Goal: Information Seeking & Learning: Find specific fact

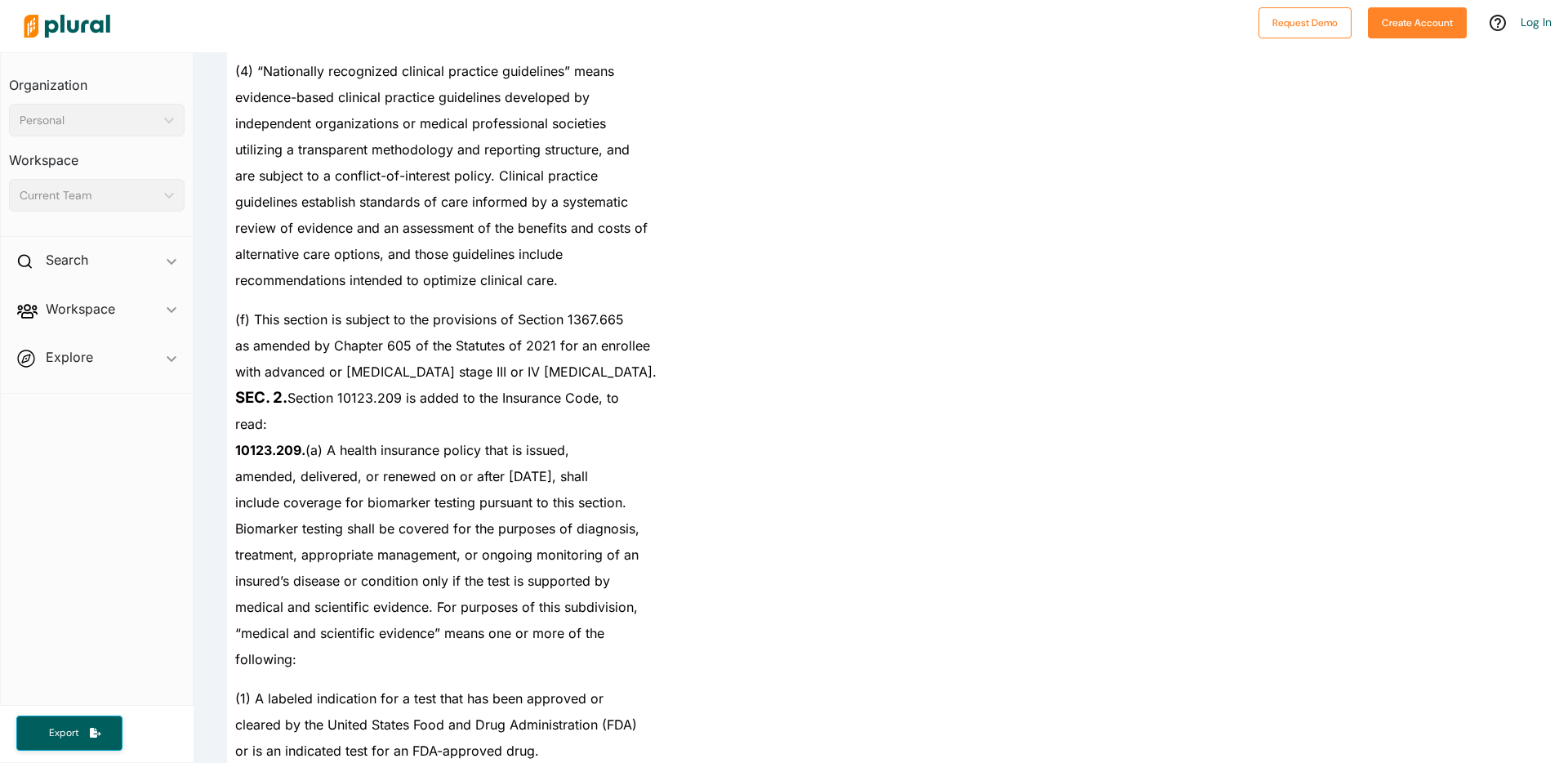
scroll to position [1659, 0]
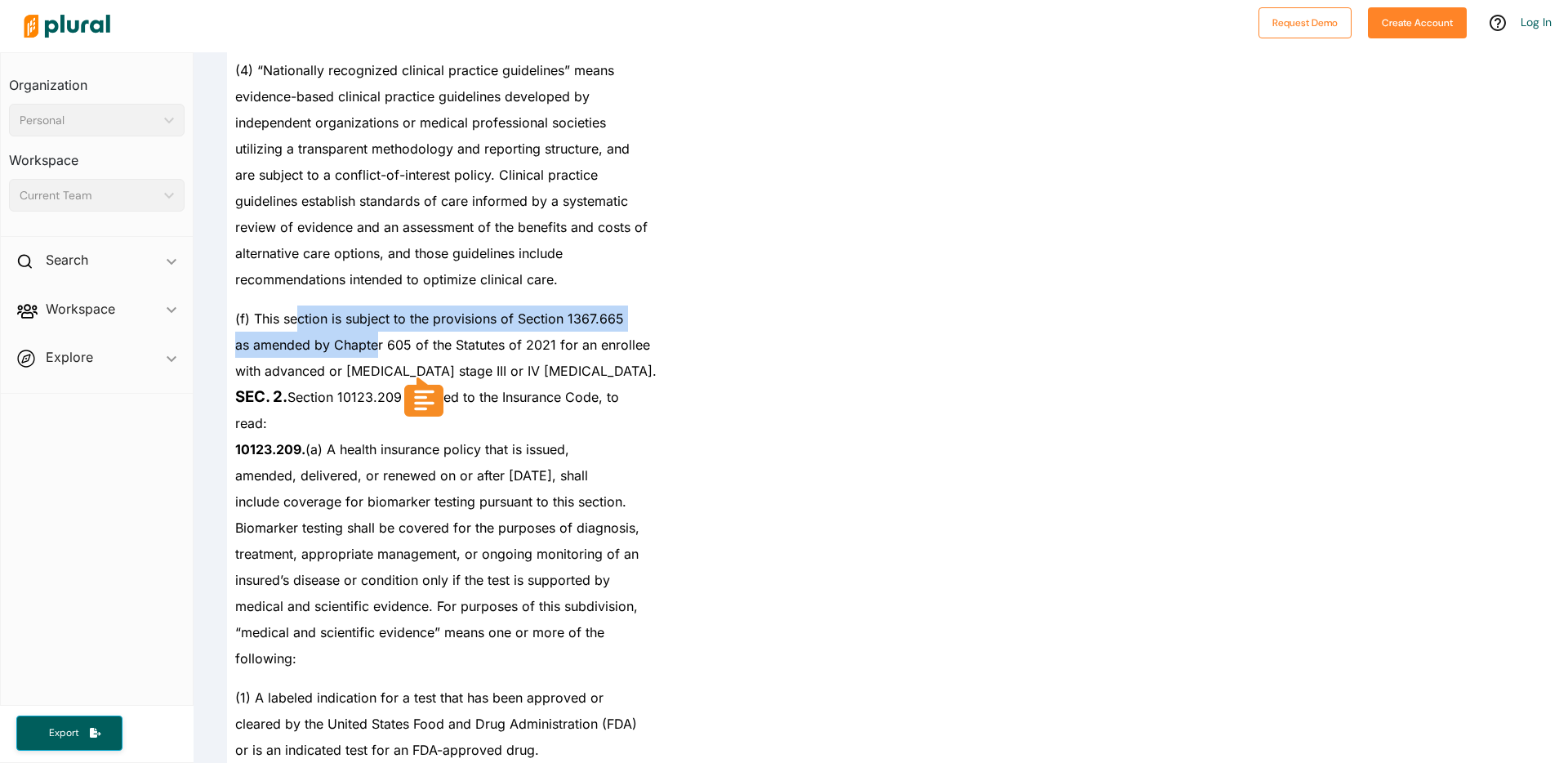
drag, startPoint x: 299, startPoint y: 324, endPoint x: 380, endPoint y: 336, distance: 81.9
click at [362, 328] on div "(f) This section is subject to the provisions of Section 1367.665" at bounding box center [545, 312] width 636 height 39
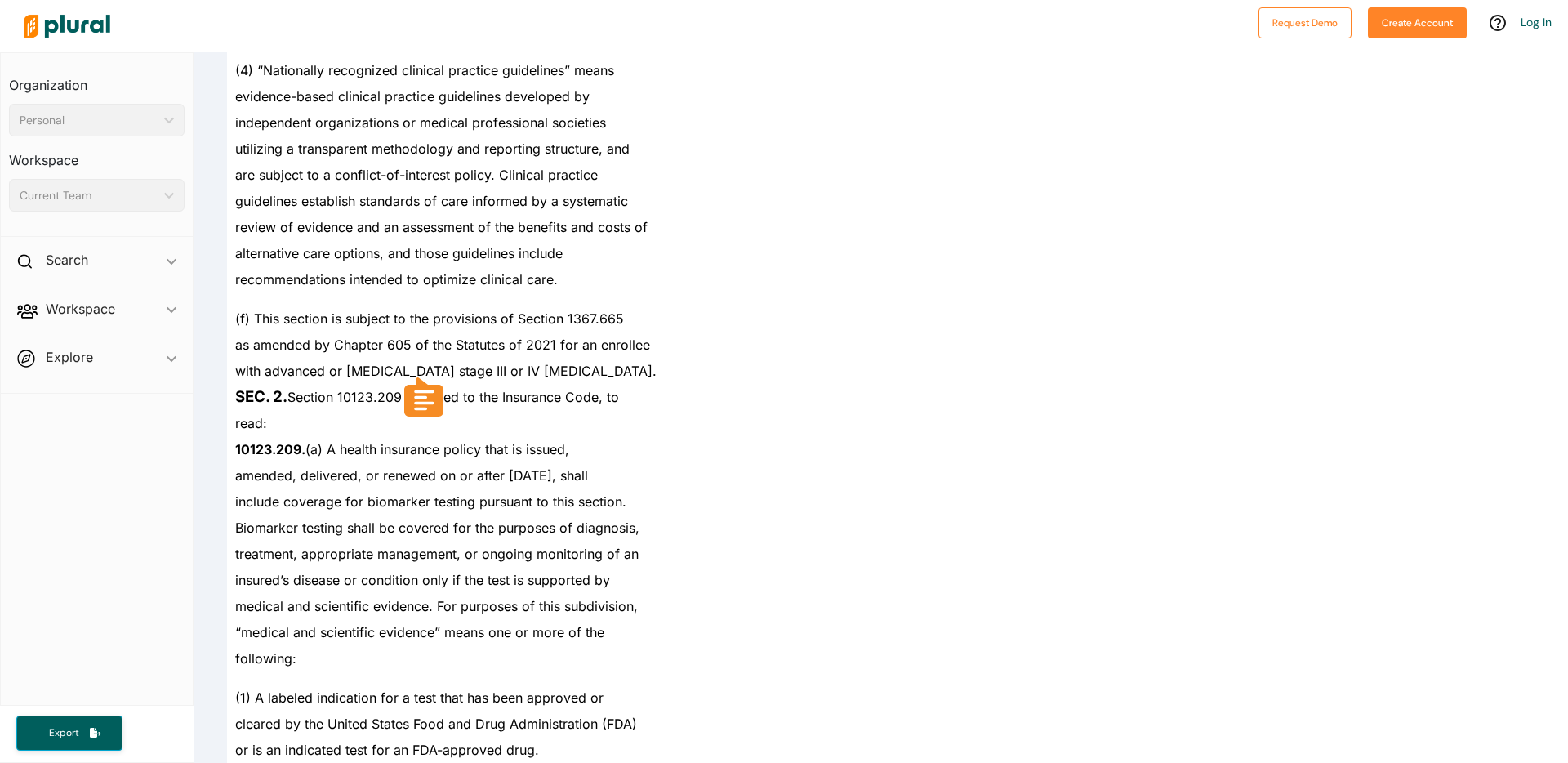
click at [345, 350] on span "as amended by Chapter 605 of the Statutes of 2021 for an enrollee" at bounding box center [443, 344] width 415 height 16
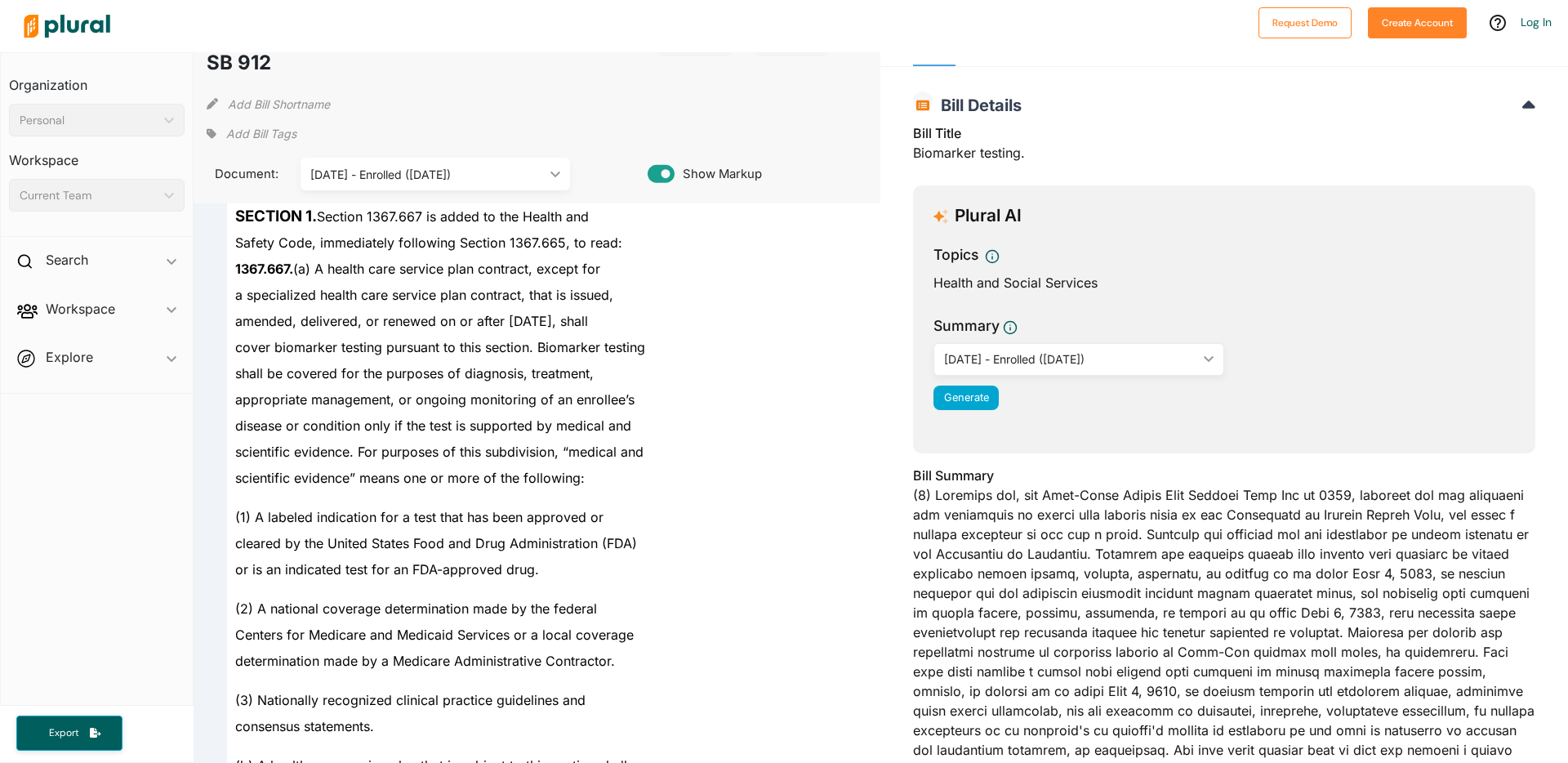
scroll to position [0, 0]
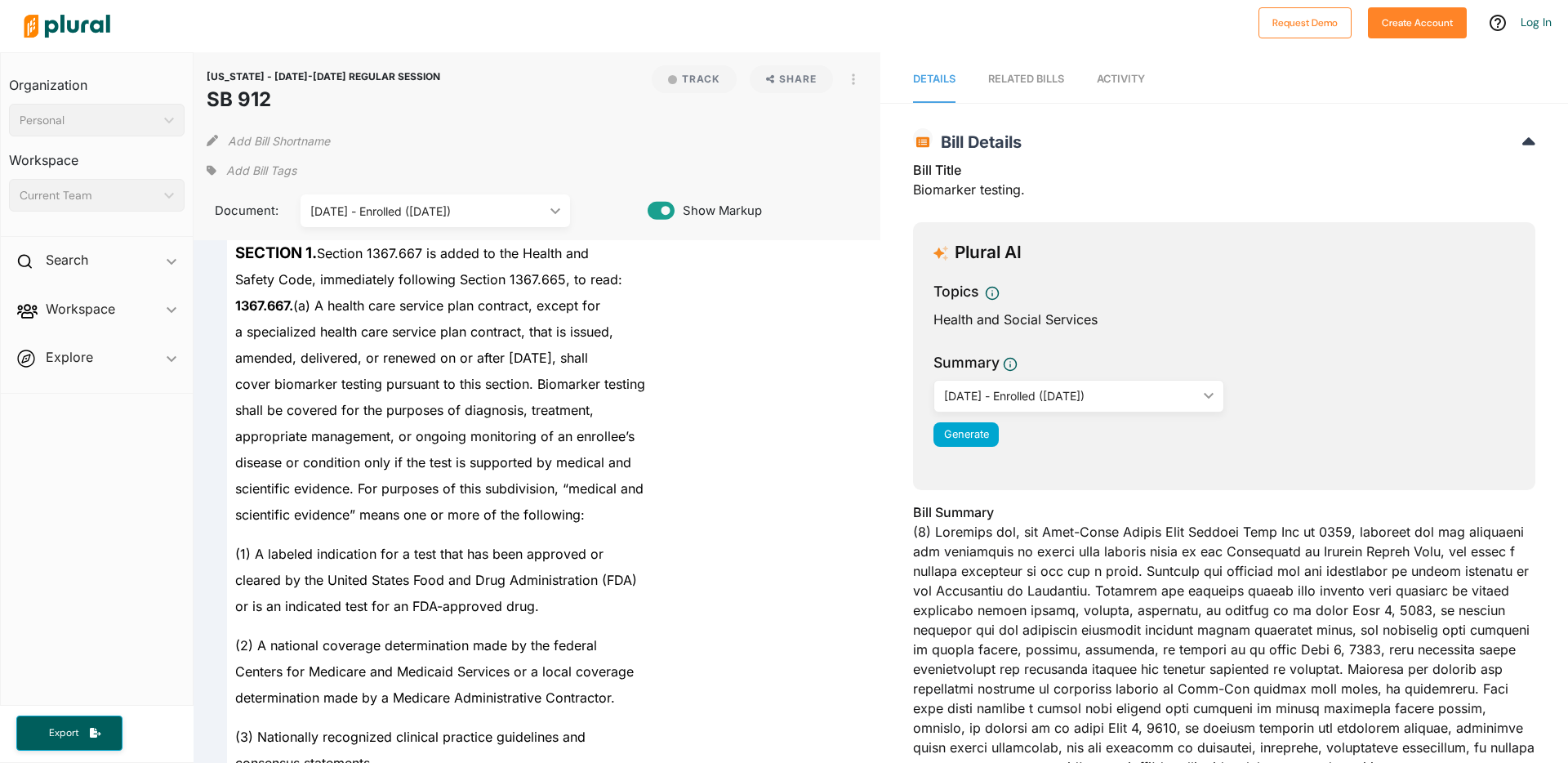
drag, startPoint x: 209, startPoint y: 99, endPoint x: 267, endPoint y: 101, distance: 58.0
click at [267, 101] on h1 "SB 912" at bounding box center [324, 100] width 234 height 29
copy h1 "SB 912"
click at [527, 367] on div "amended, delivered, or renewed on or after [DATE], shall" at bounding box center [545, 357] width 636 height 26
drag, startPoint x: 460, startPoint y: 283, endPoint x: 562, endPoint y: 281, distance: 102.0
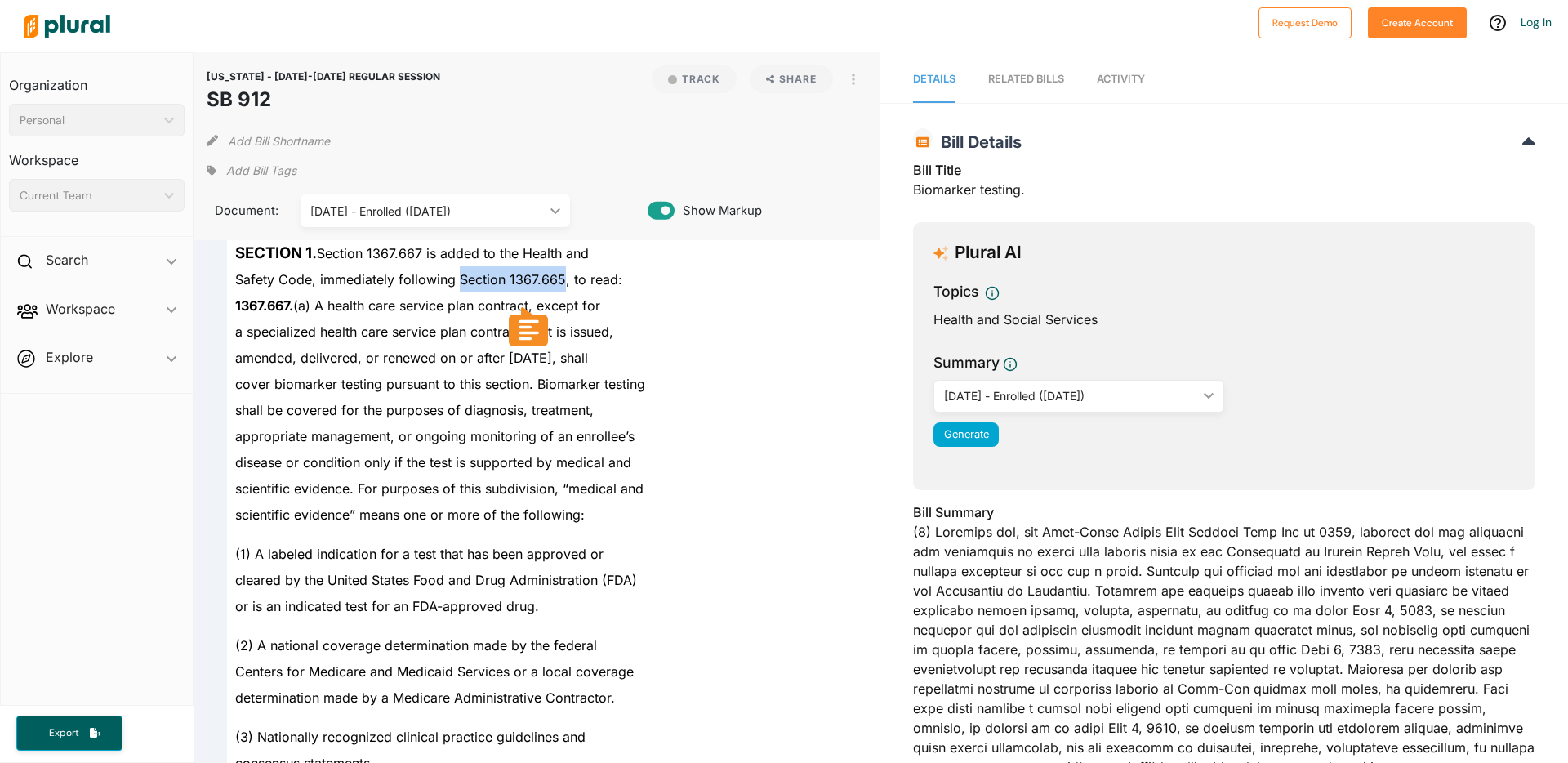
click at [562, 281] on span "Safety Code, immediately following Section 1367.665, to read:" at bounding box center [429, 279] width 387 height 16
copy span "Section 1367.665"
